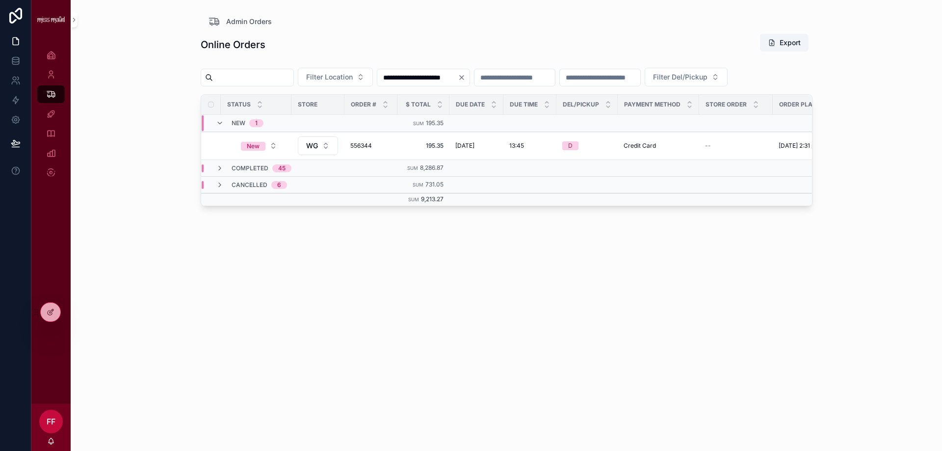
click at [107, 83] on div "**********" at bounding box center [506, 225] width 871 height 451
